Goal: Communication & Community: Answer question/provide support

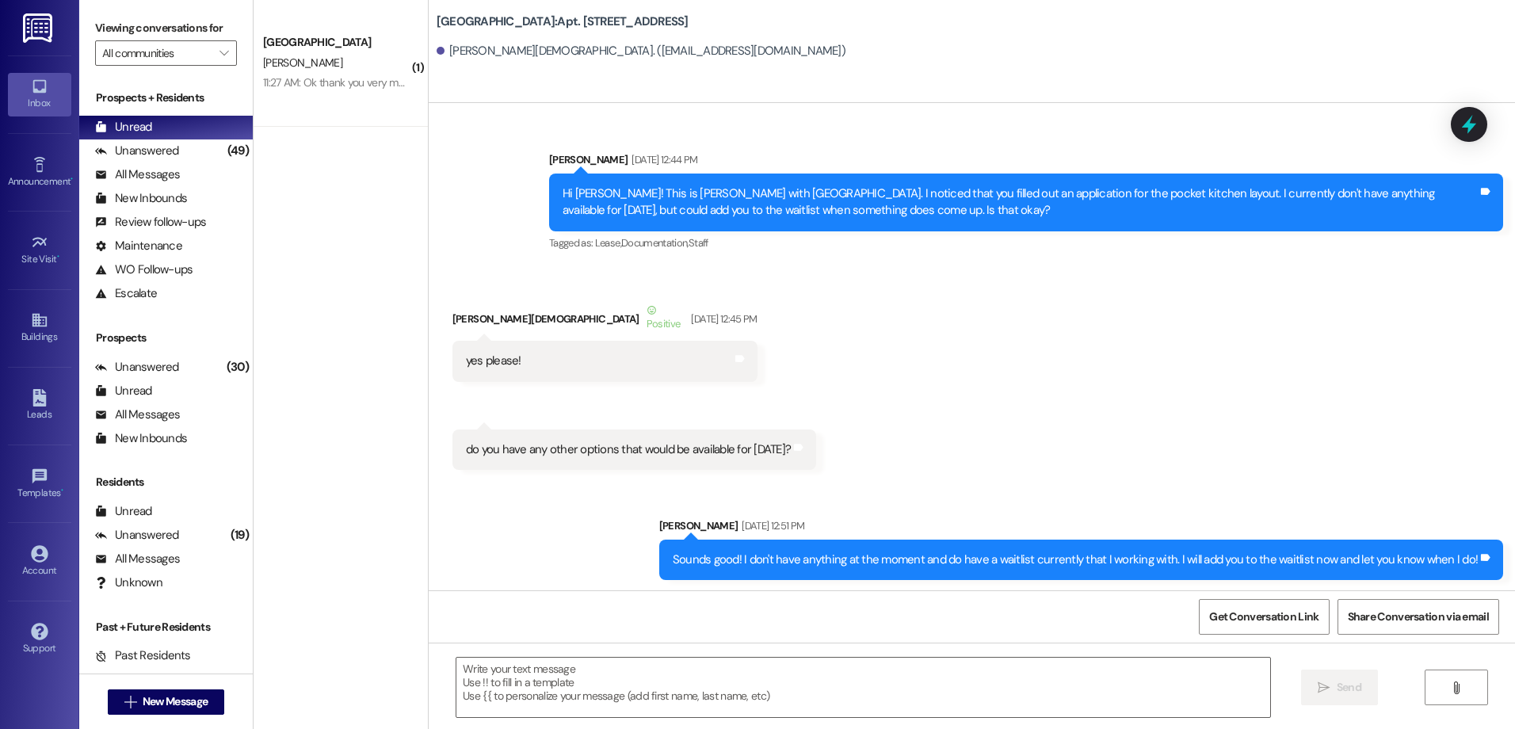
scroll to position [10111, 0]
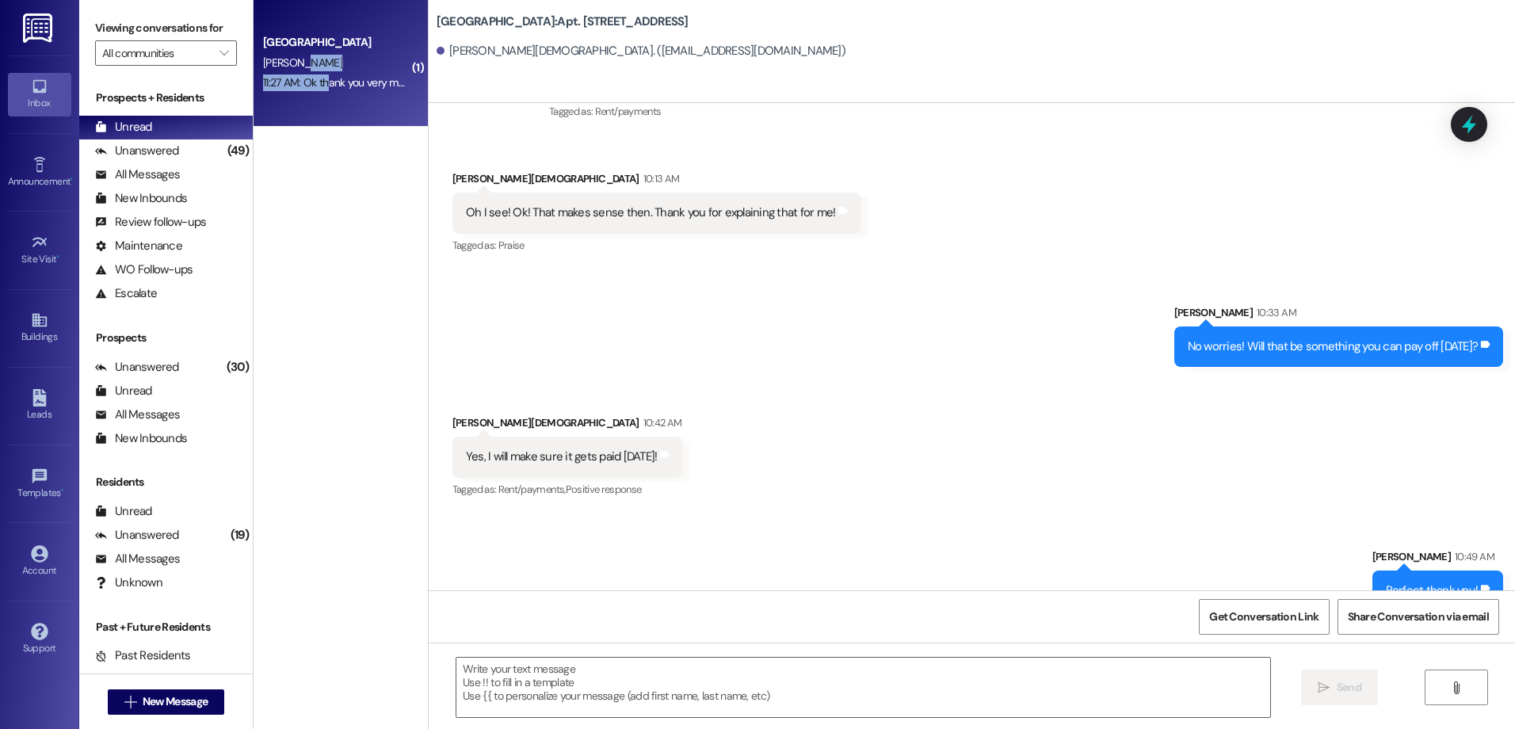
click at [314, 73] on div "[GEOGRAPHIC_DATA] [PERSON_NAME] 11:27 AM: Ok thank you very much!! 11:27 AM: Ok…" at bounding box center [341, 63] width 174 height 127
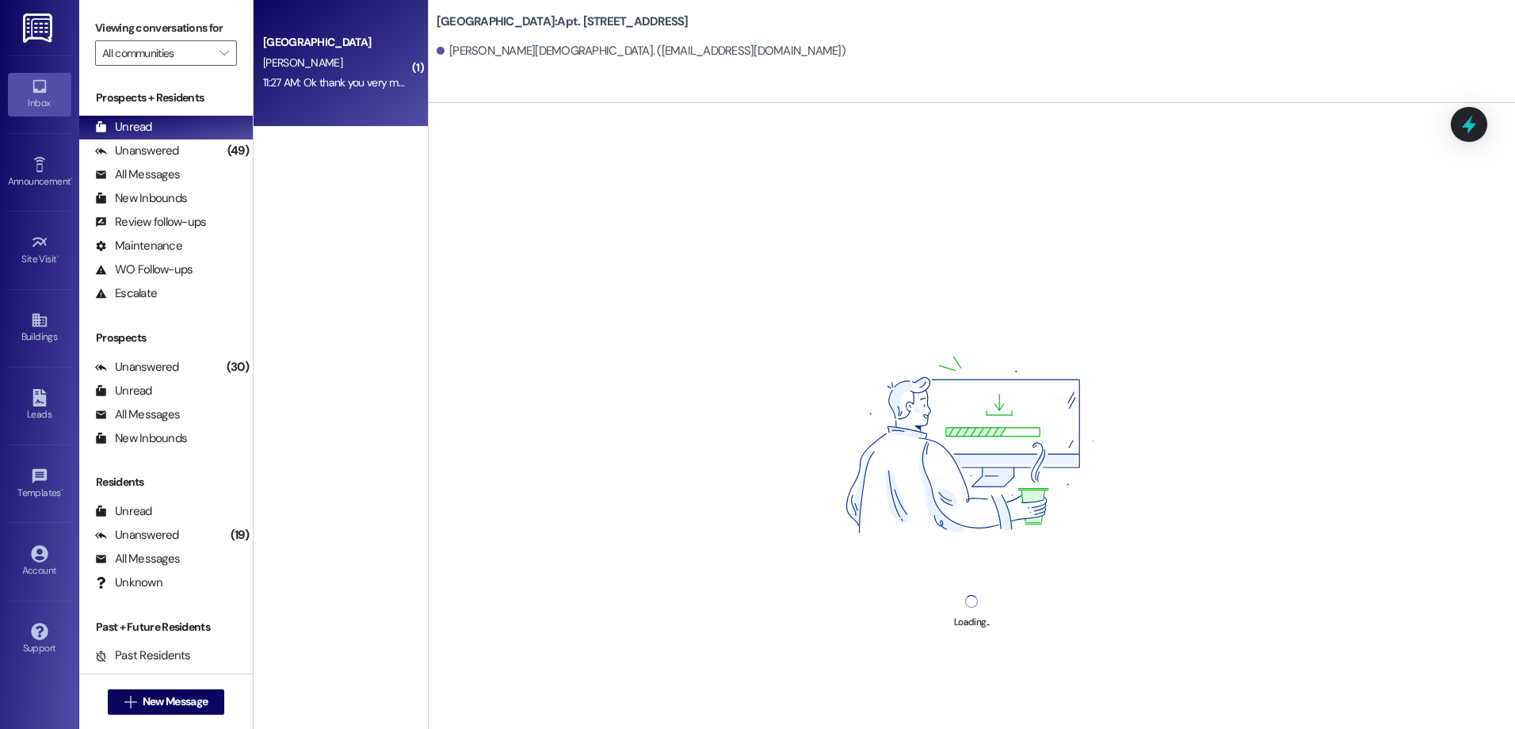
click at [327, 72] on div "[PERSON_NAME]" at bounding box center [337, 63] width 150 height 20
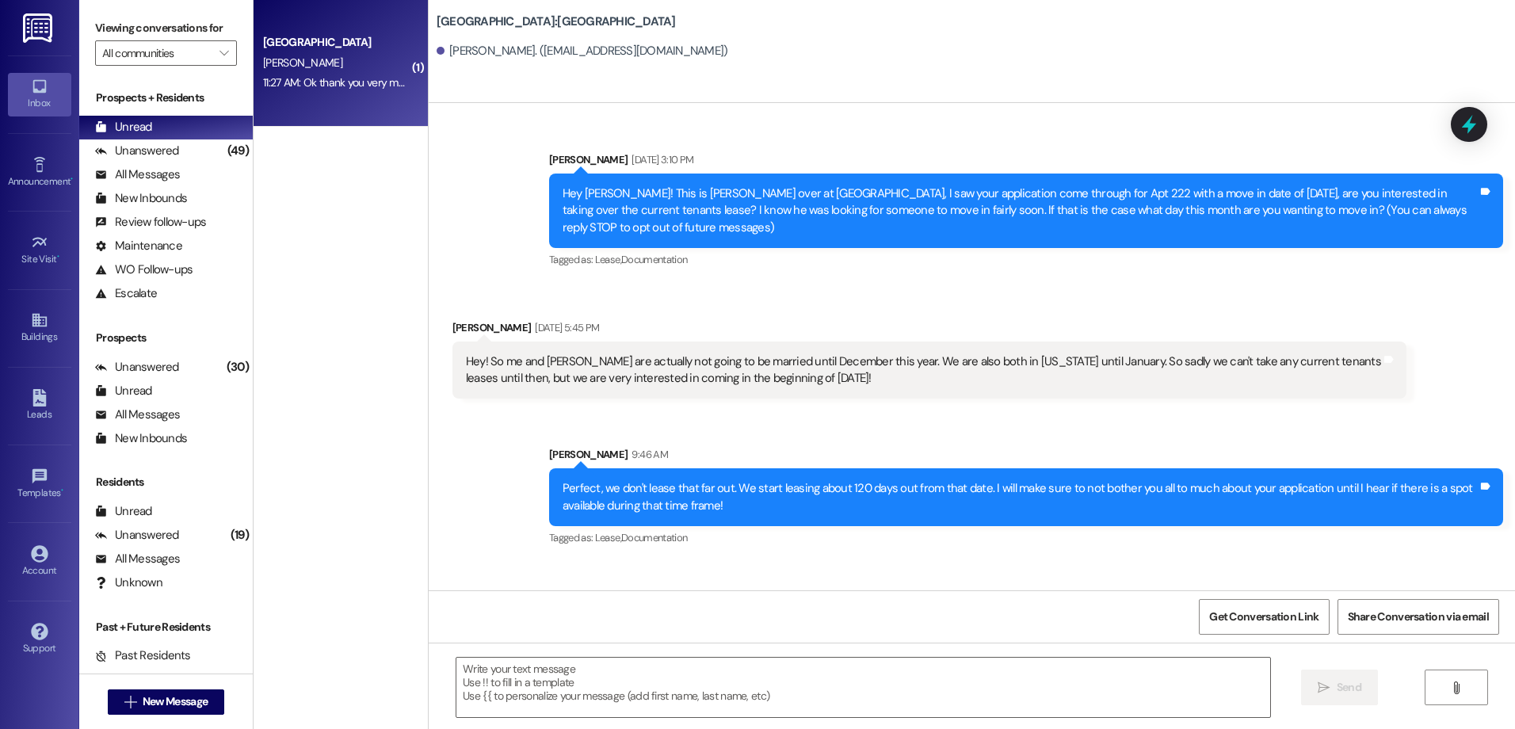
scroll to position [82, 0]
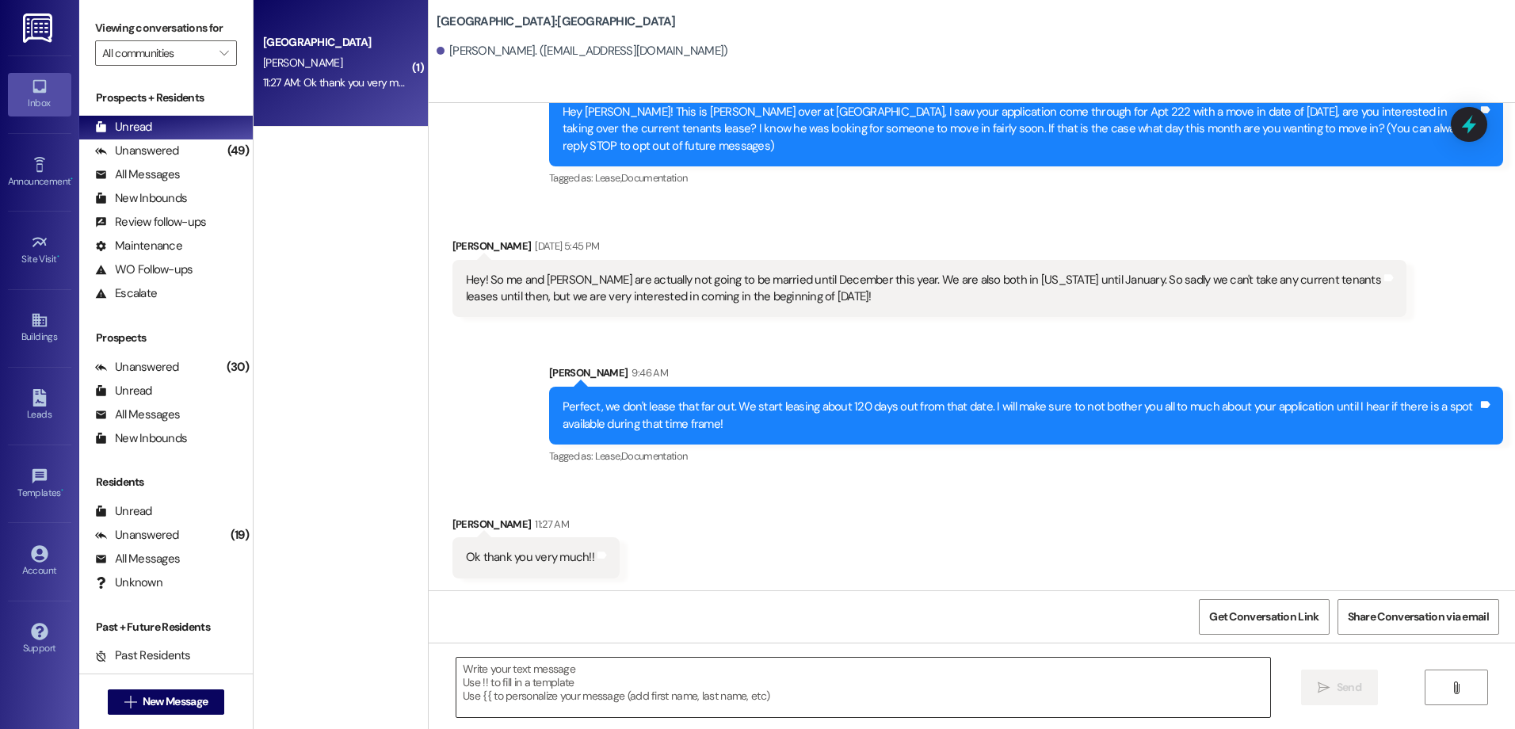
click at [527, 686] on textarea at bounding box center [862, 687] width 813 height 59
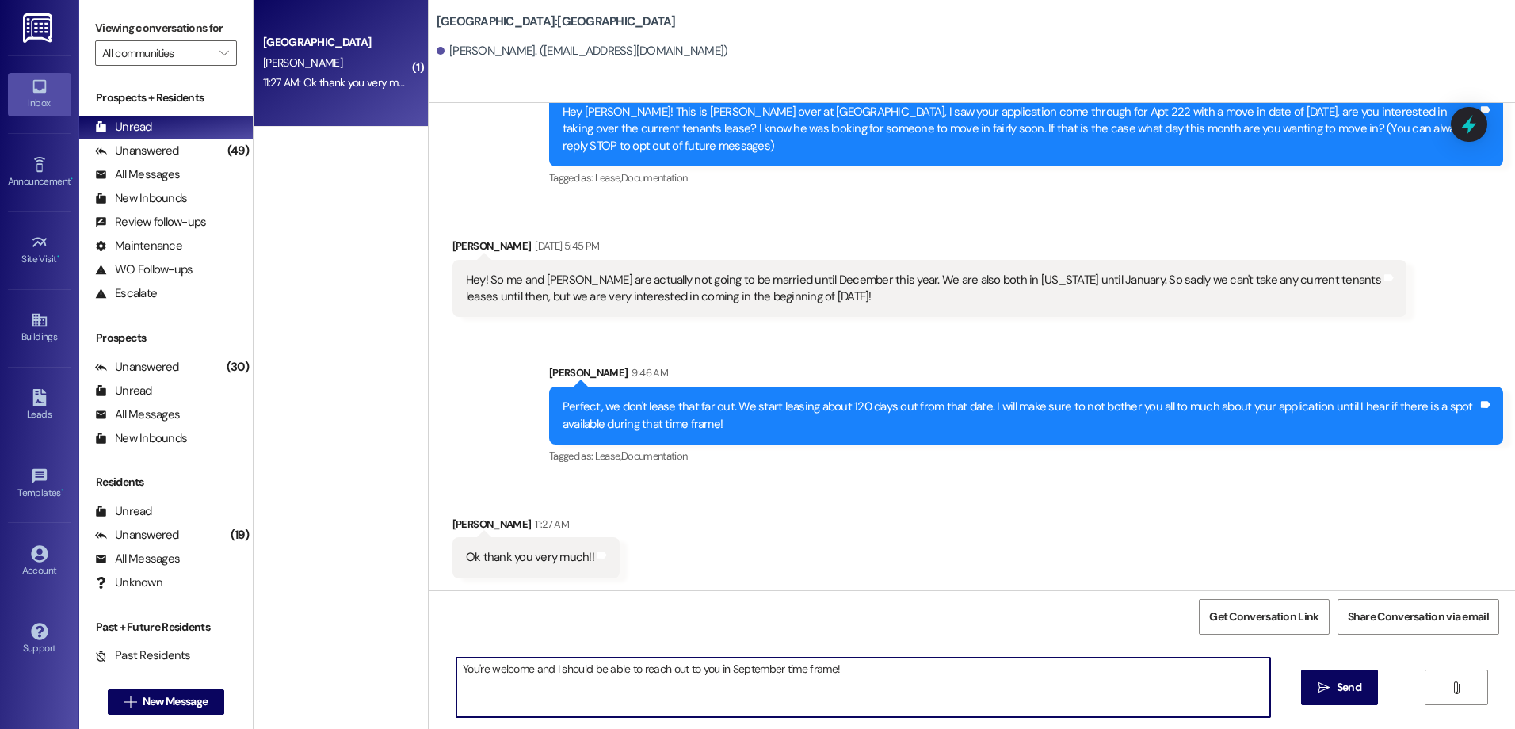
type textarea "You're welcome and I should be able to reach out to you in September time frame!"
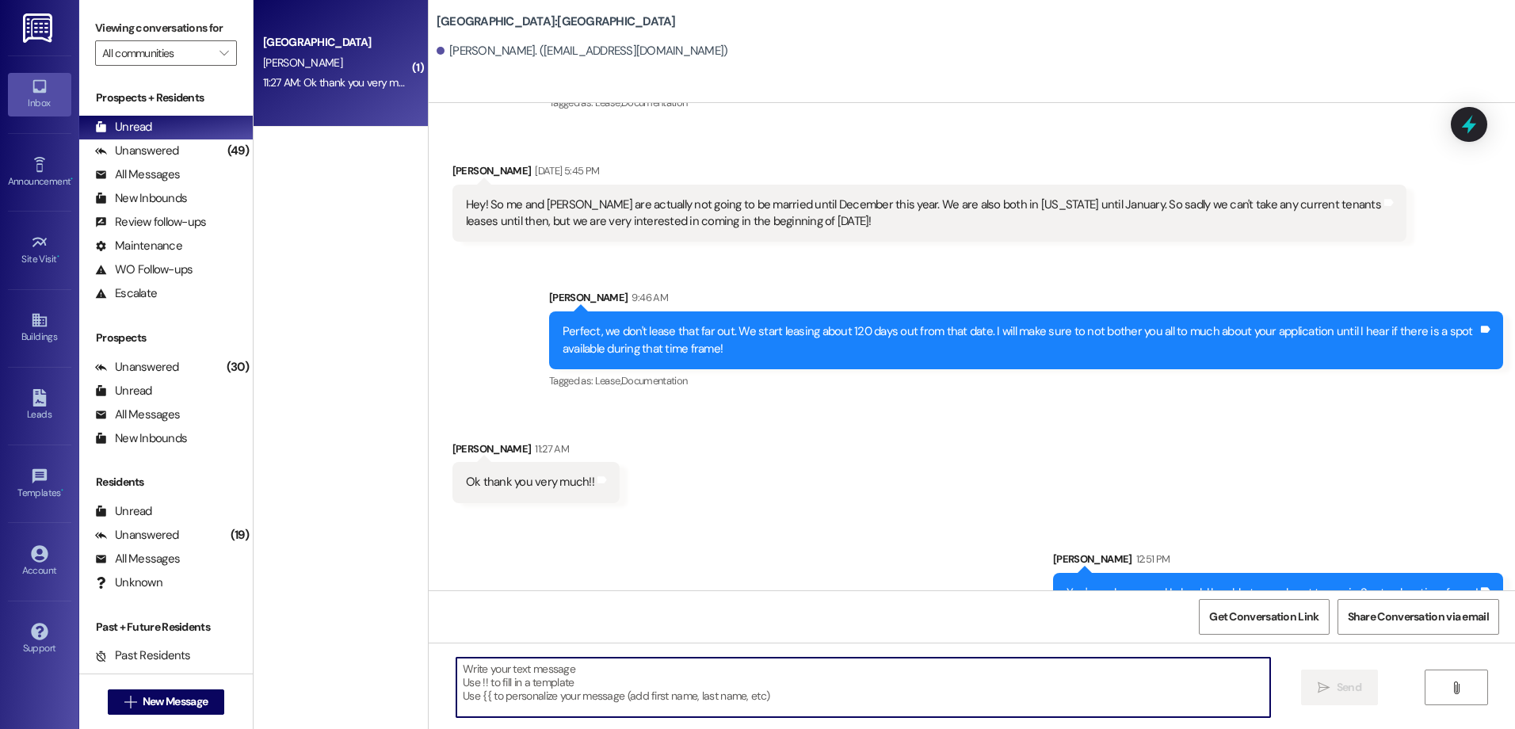
scroll to position [193, 0]
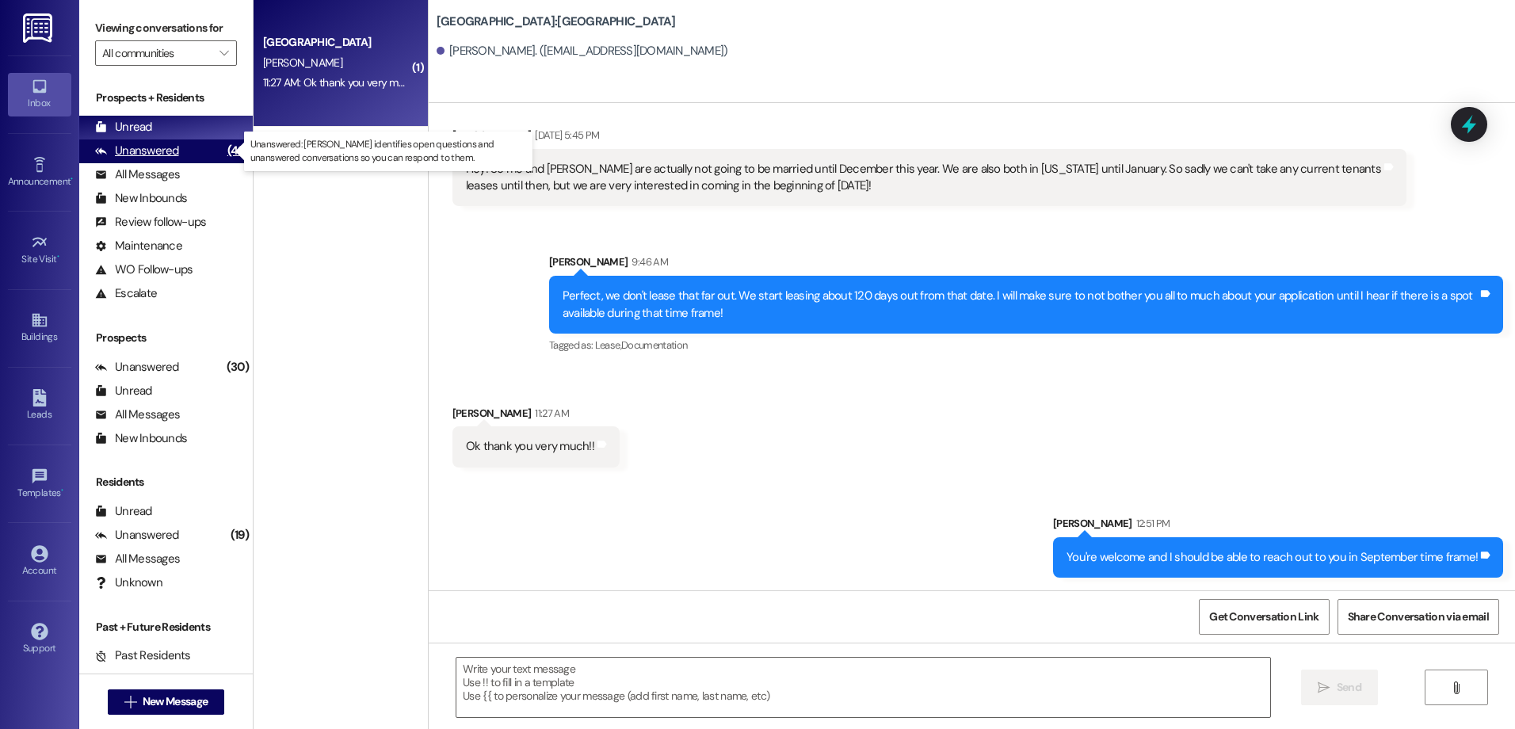
click at [197, 152] on div "Unanswered (49)" at bounding box center [166, 151] width 174 height 24
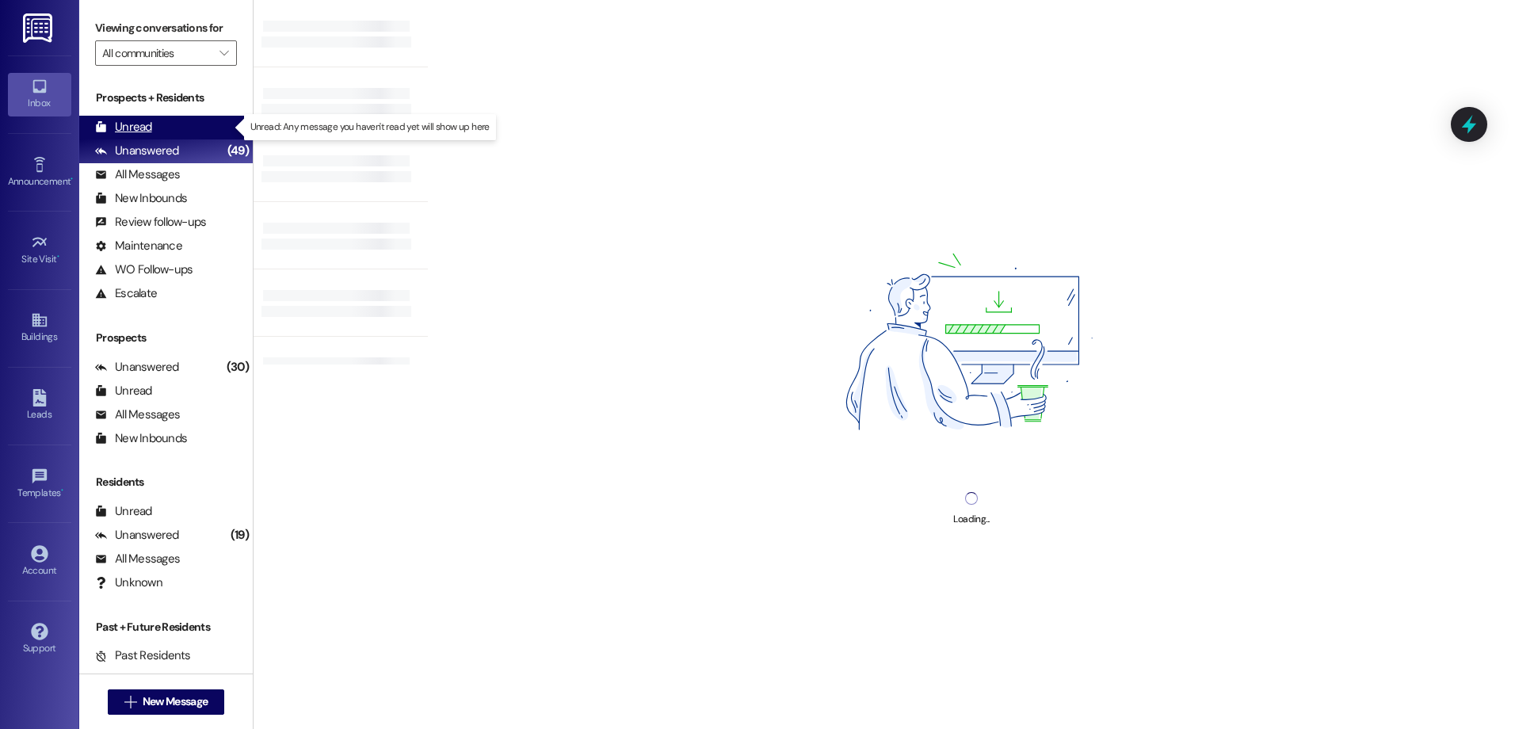
click at [166, 121] on div "Unread (0)" at bounding box center [166, 128] width 174 height 24
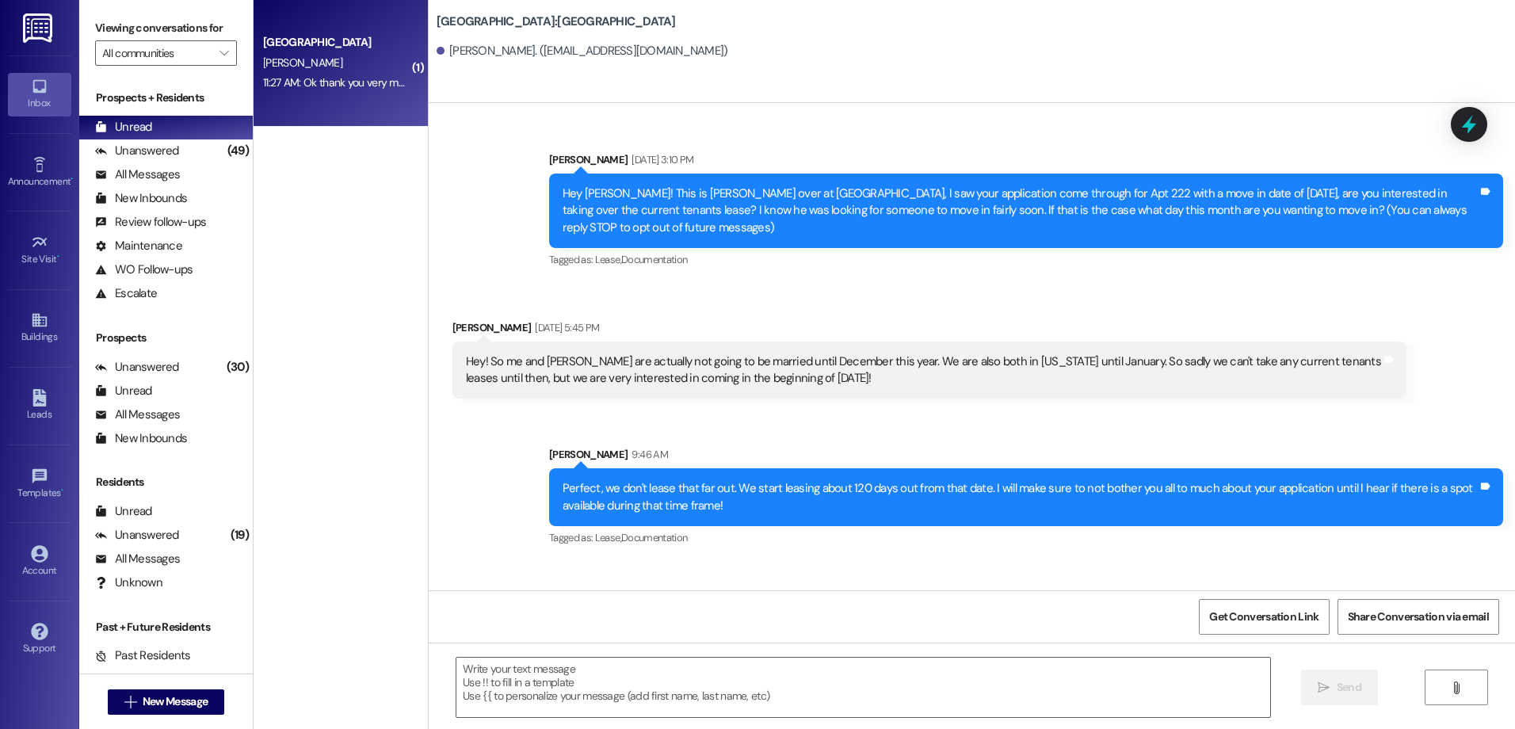
scroll to position [0, 0]
